Goal: Task Accomplishment & Management: Manage account settings

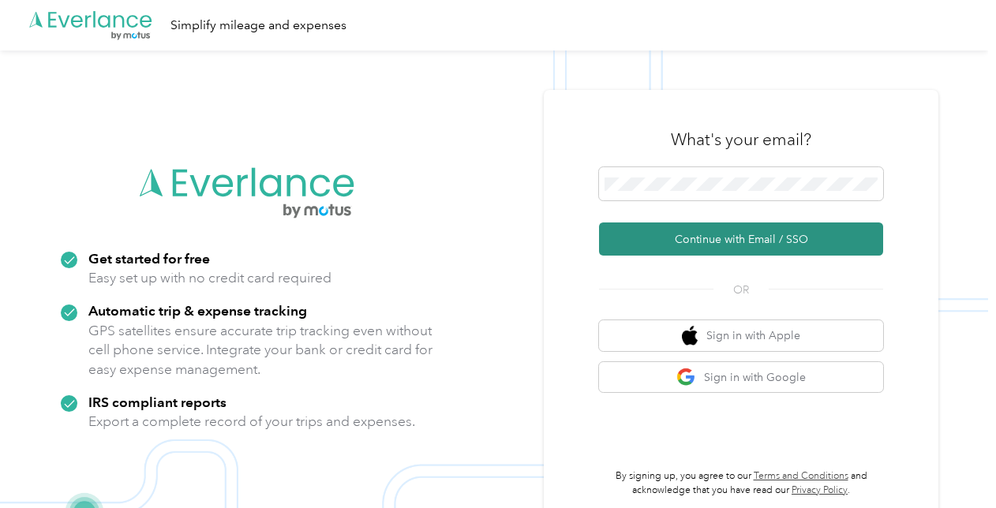
click at [698, 245] on button "Continue with Email / SSO" at bounding box center [741, 239] width 284 height 33
click at [699, 238] on button "Continue with Email / SSO" at bounding box center [741, 239] width 284 height 33
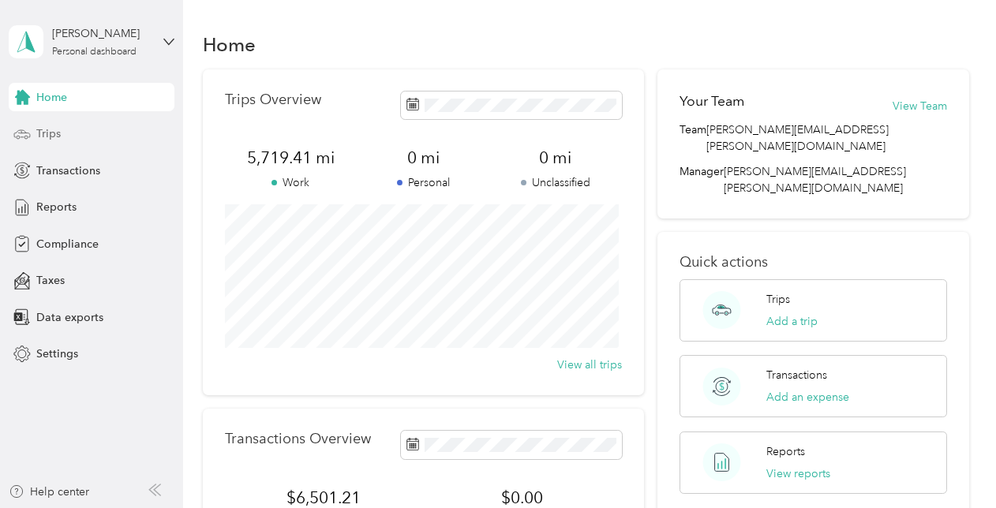
click at [51, 131] on span "Trips" at bounding box center [48, 133] width 24 height 17
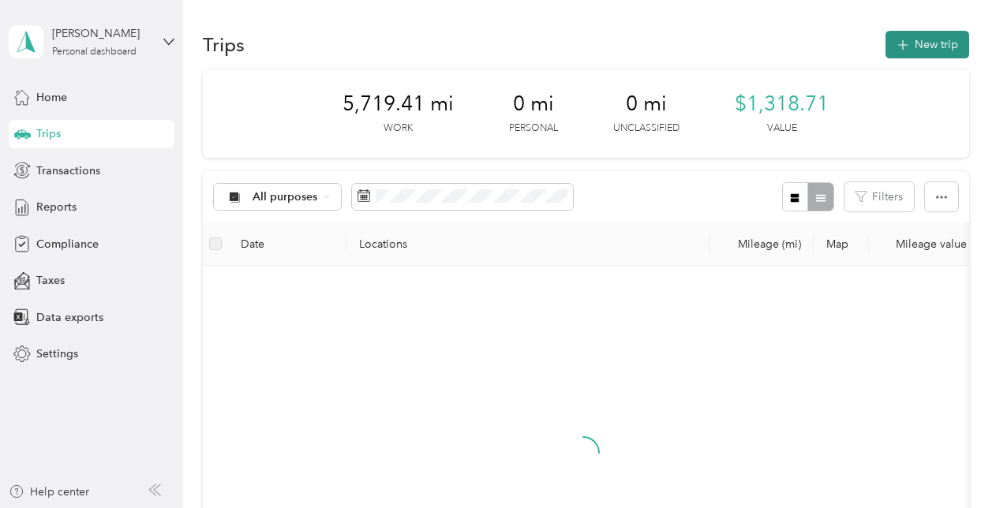
click at [928, 46] on button "New trip" at bounding box center [928, 45] width 84 height 28
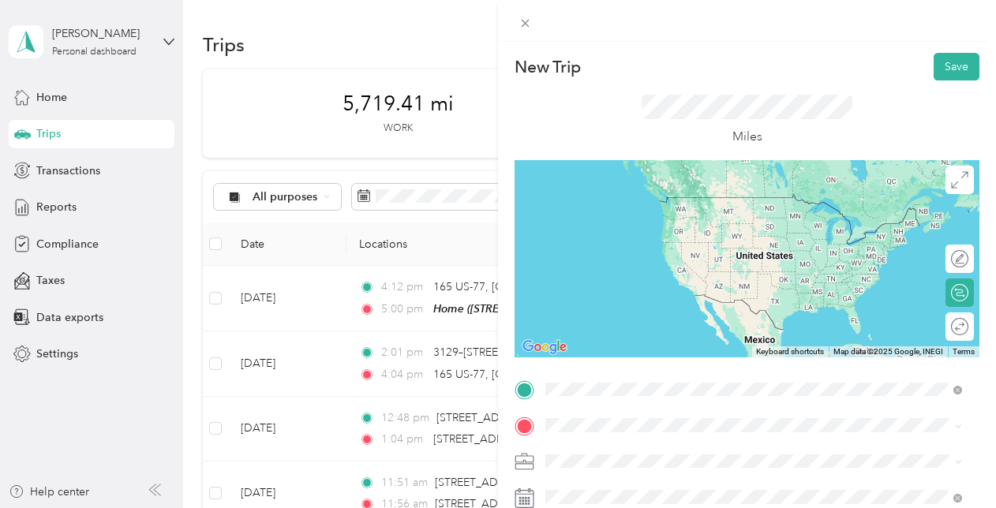
click at [622, 208] on div "Home 2623 Castle Pines Drive, 76028, Burleson, Texas, United States" at bounding box center [654, 212] width 158 height 33
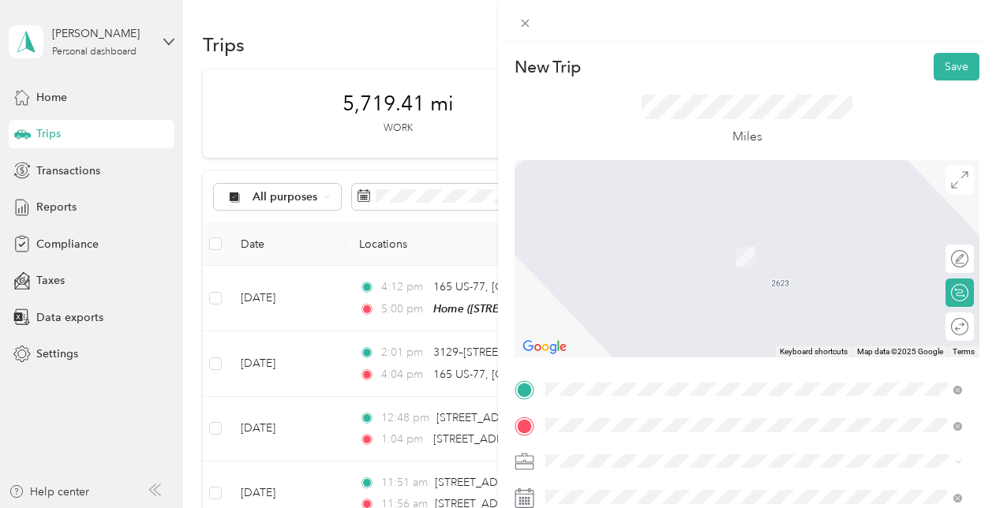
click at [628, 257] on div "DFW Airport DFW International Airport Terminal D, 2400 Aviation Drive, DFW Airp…" at bounding box center [685, 248] width 220 height 33
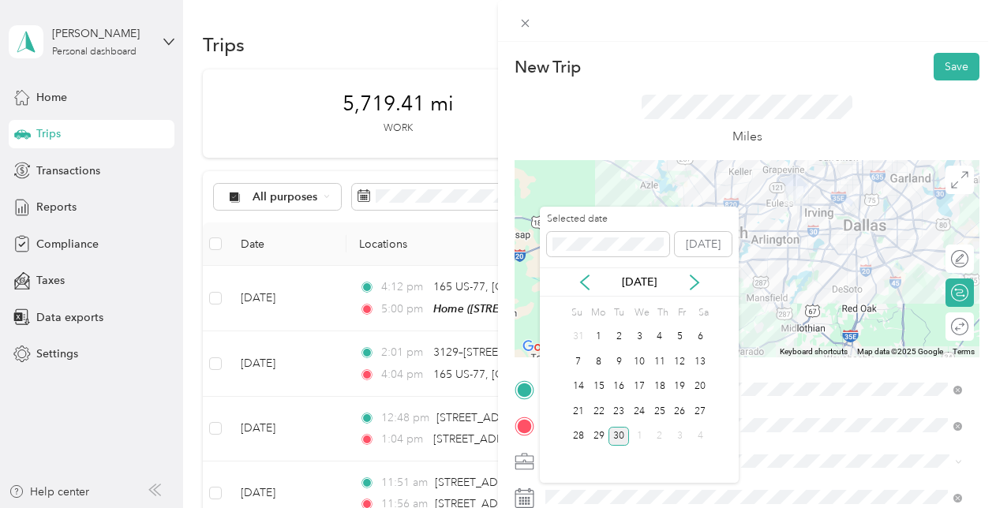
click at [571, 447] on div "28" at bounding box center [578, 436] width 21 height 25
click at [576, 429] on div "28" at bounding box center [578, 437] width 21 height 20
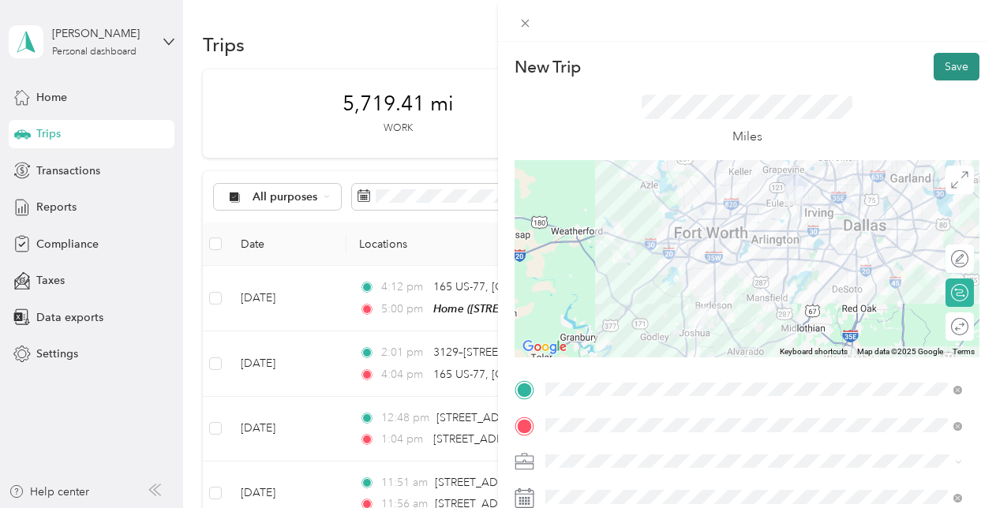
click at [950, 63] on button "Save" at bounding box center [957, 67] width 46 height 28
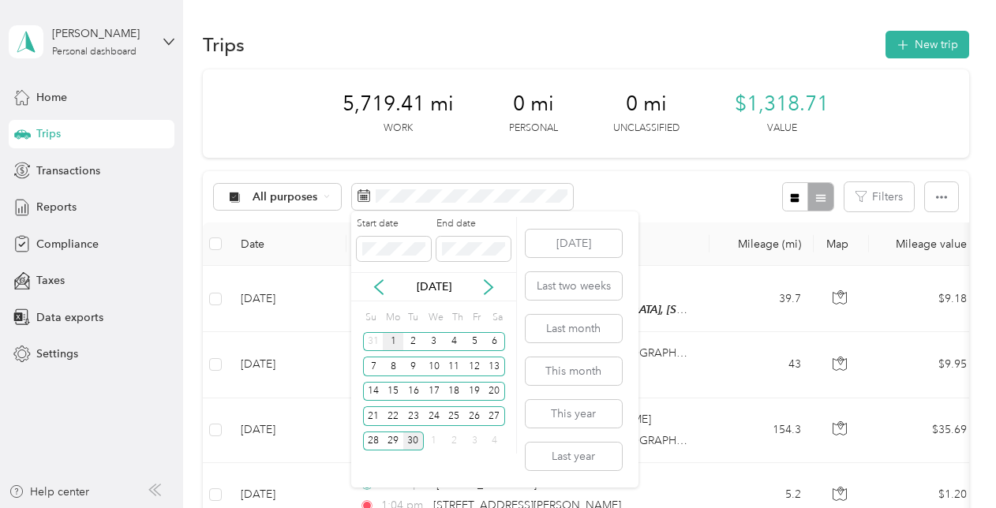
click at [389, 343] on div "1" at bounding box center [393, 342] width 21 height 20
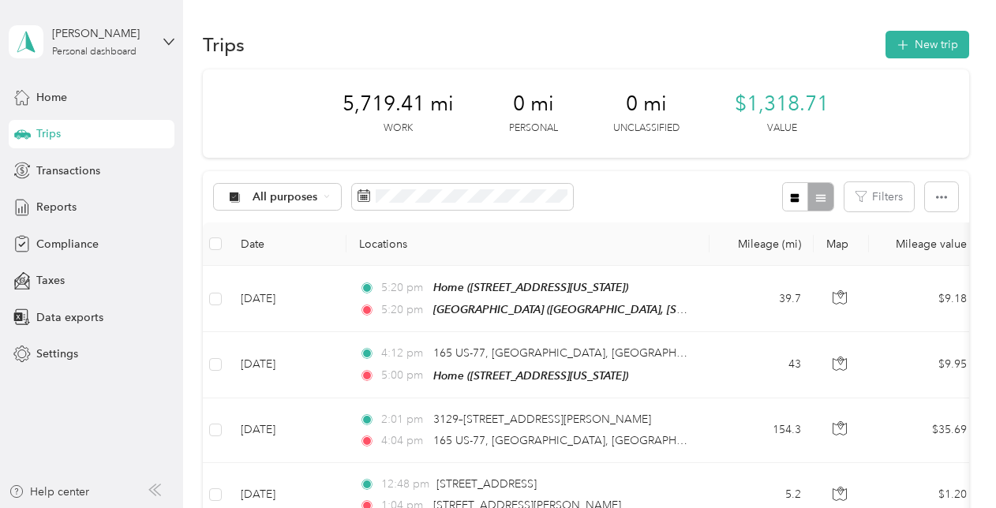
click at [728, 196] on div "All purposes Filters" at bounding box center [586, 196] width 766 height 51
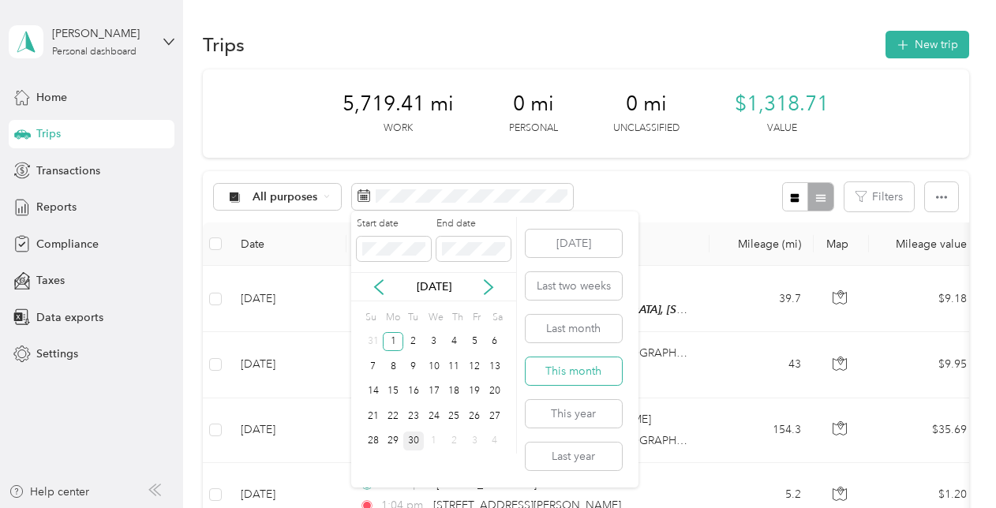
click at [561, 358] on button "This month" at bounding box center [574, 372] width 96 height 28
